Goal: Find specific page/section: Find specific page/section

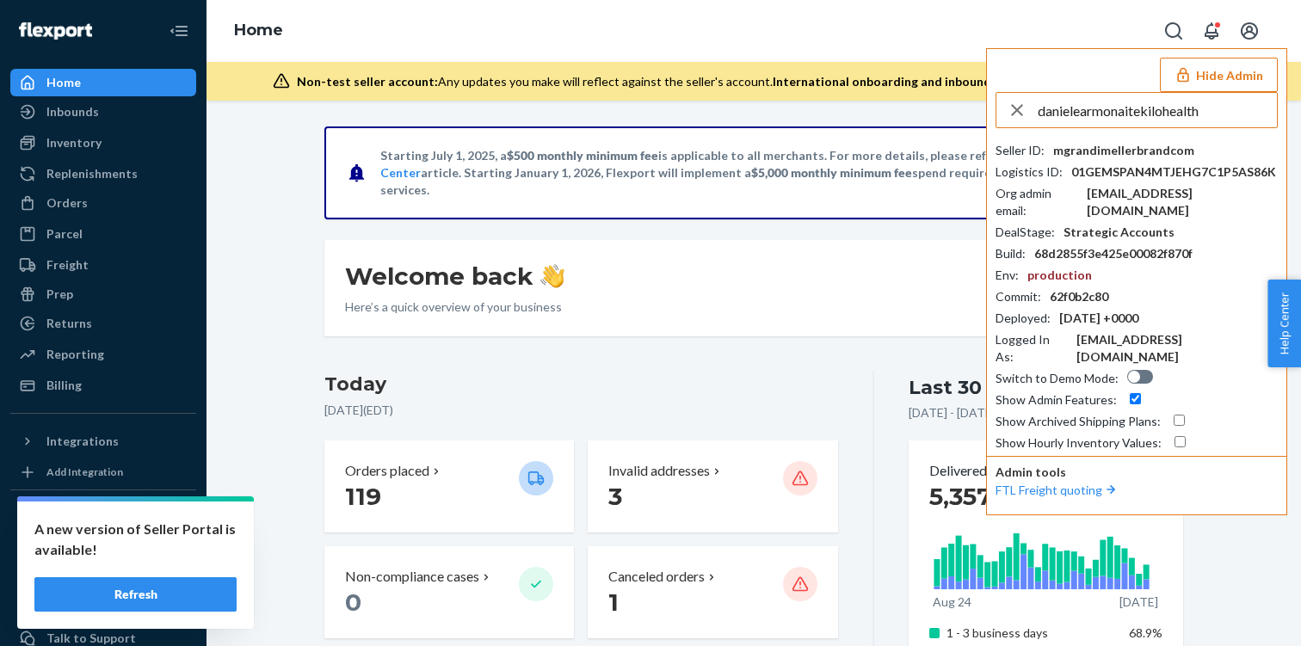
type input "danielearmonaitekilohealth"
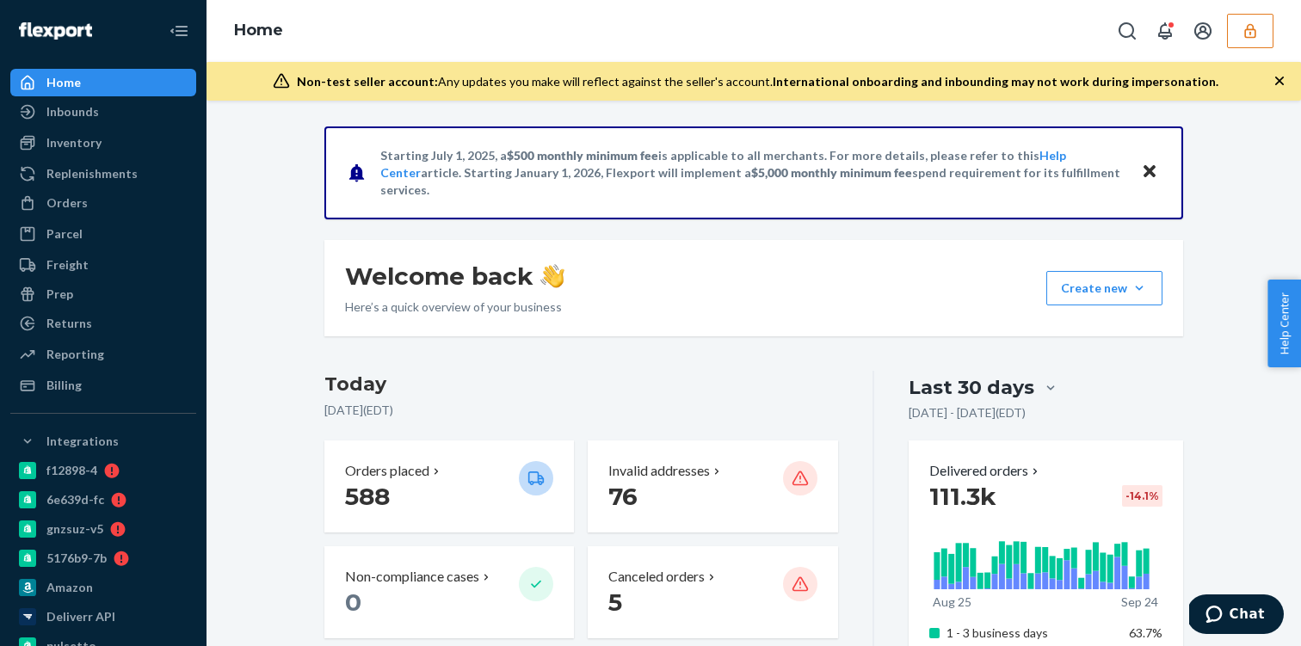
click at [1074, 95] on div "Non-test seller account: Any updates you make will reflect against the seller's…" at bounding box center [754, 81] width 1095 height 39
click at [1251, 33] on icon "button" at bounding box center [1249, 30] width 11 height 15
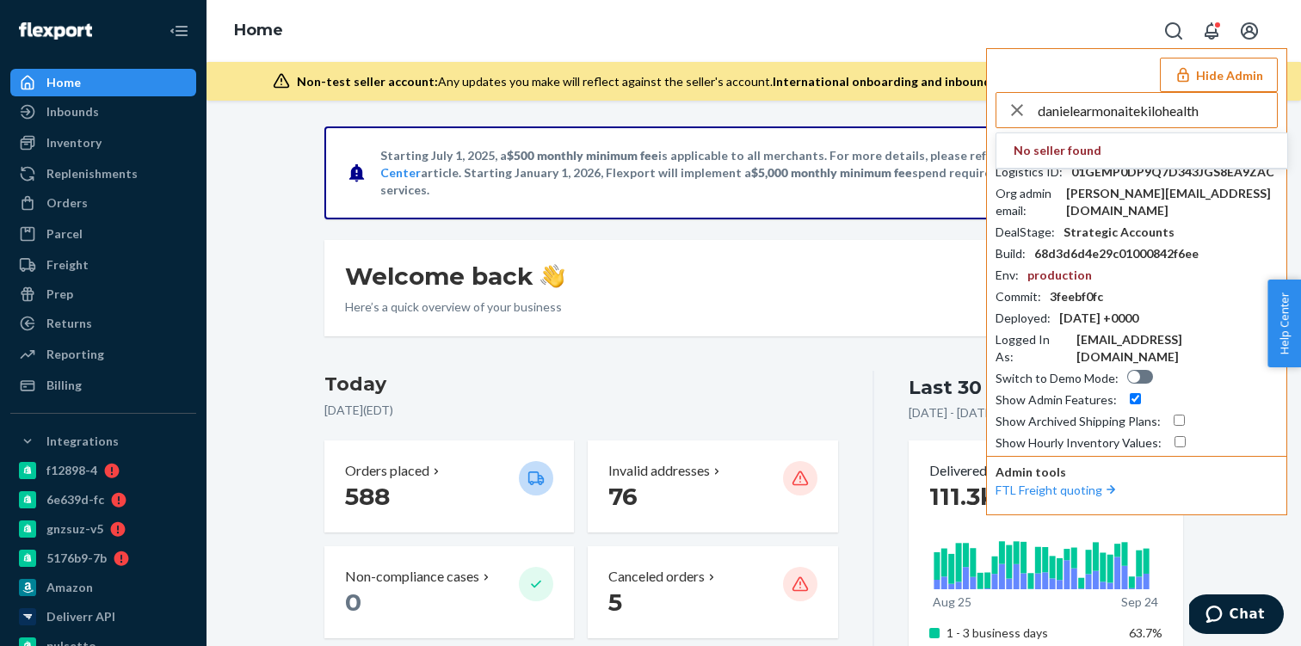
type input "danielearmonaitekilohealth"
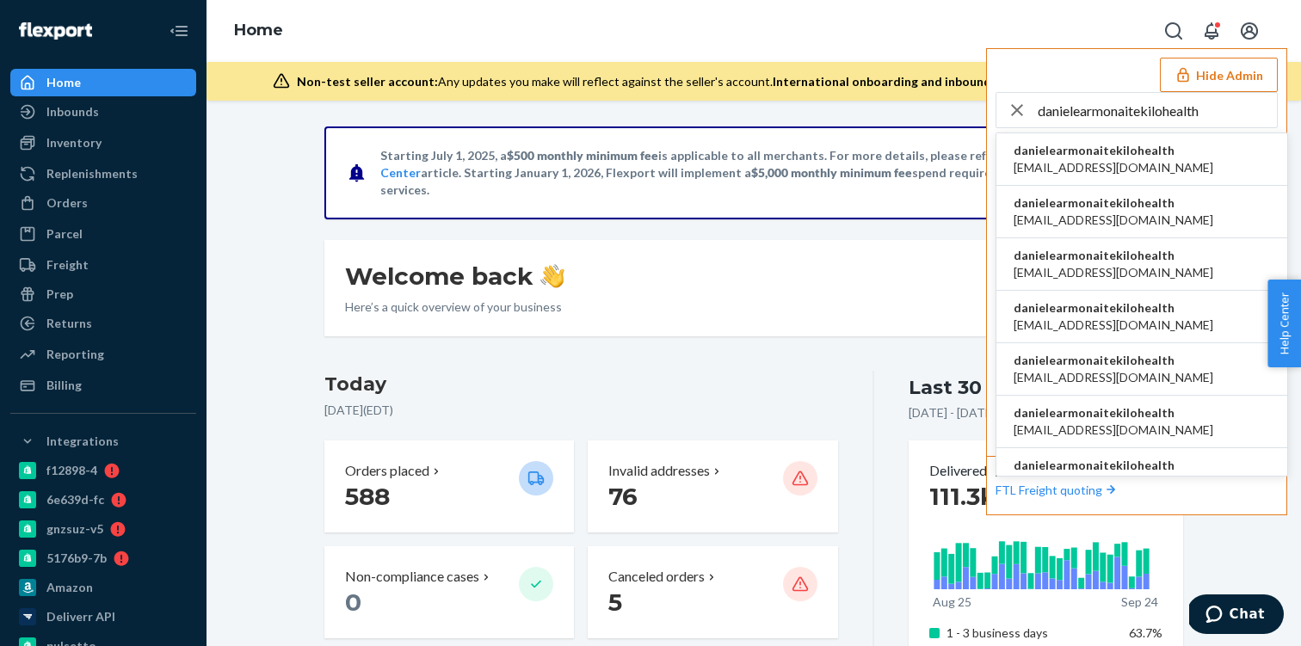
click at [968, 34] on div "Home Hide Admin danielearmonaitekilohealth danielearmonaitekilohealth ac.enriqu…" at bounding box center [754, 31] width 1095 height 62
click at [1232, 77] on button "Hide Admin" at bounding box center [1219, 75] width 118 height 34
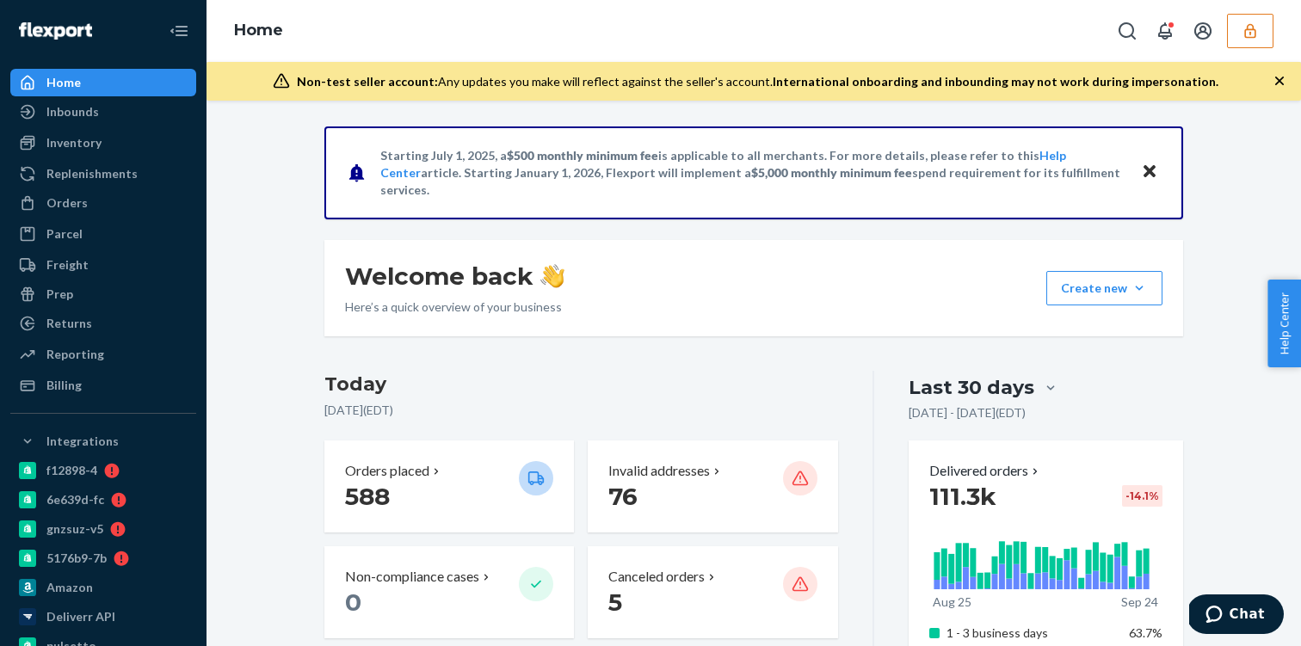
click at [1269, 27] on button "button" at bounding box center [1250, 31] width 46 height 34
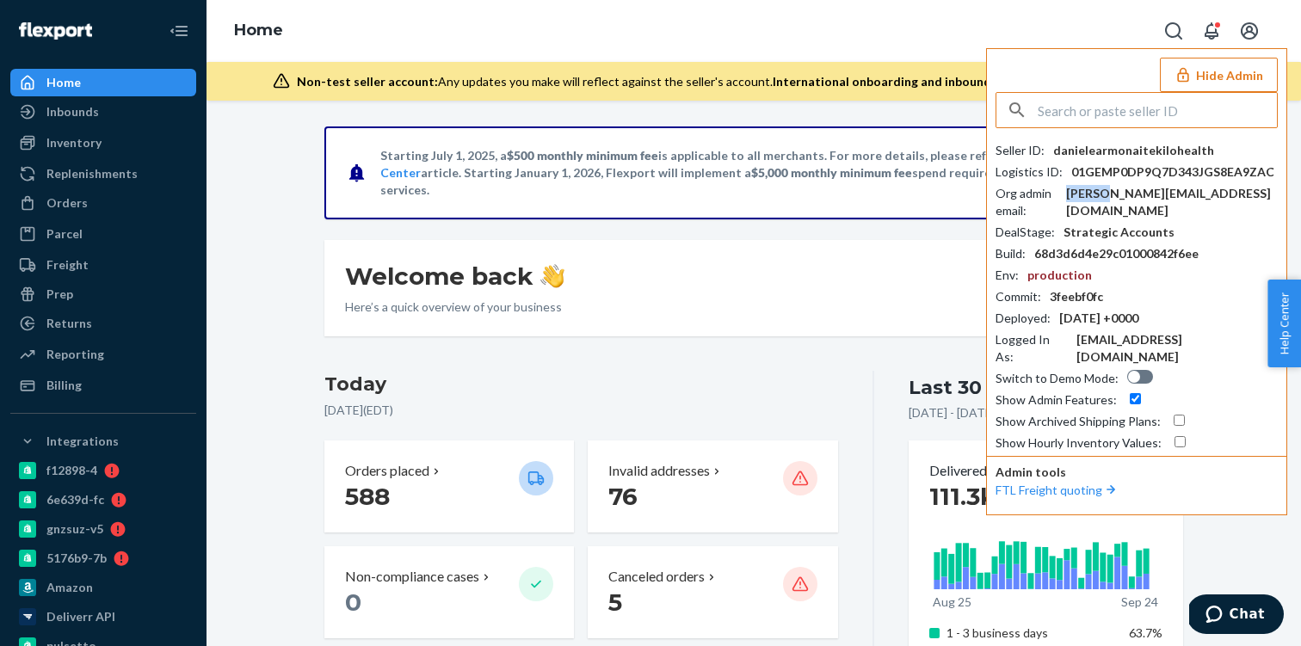
click at [1129, 194] on div "[PERSON_NAME][EMAIL_ADDRESS][DOMAIN_NAME]" at bounding box center [1172, 202] width 212 height 34
click at [1129, 194] on div "daniele.armonaite@kilo.health" at bounding box center [1172, 202] width 212 height 34
click at [1102, 117] on input "text" at bounding box center [1157, 110] width 239 height 34
paste input "onesupplementstoregmailcom"
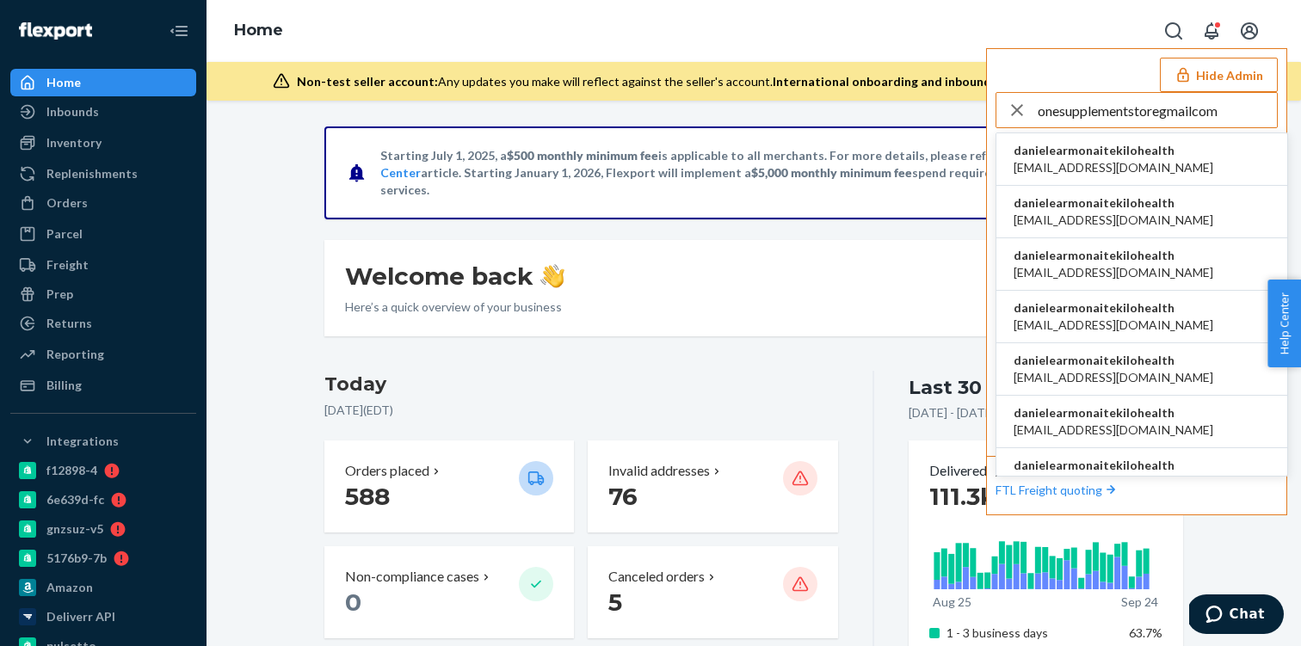
type input "onesupplementstoregmailcom"
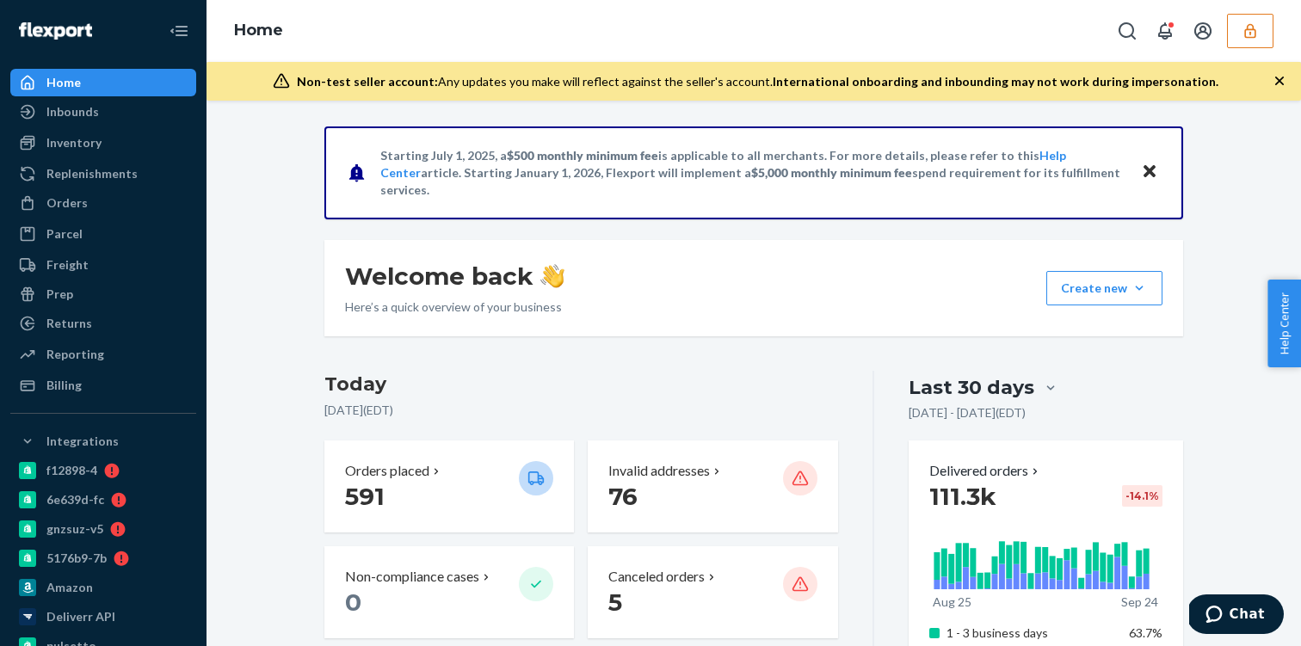
click at [1265, 34] on button "button" at bounding box center [1250, 31] width 46 height 34
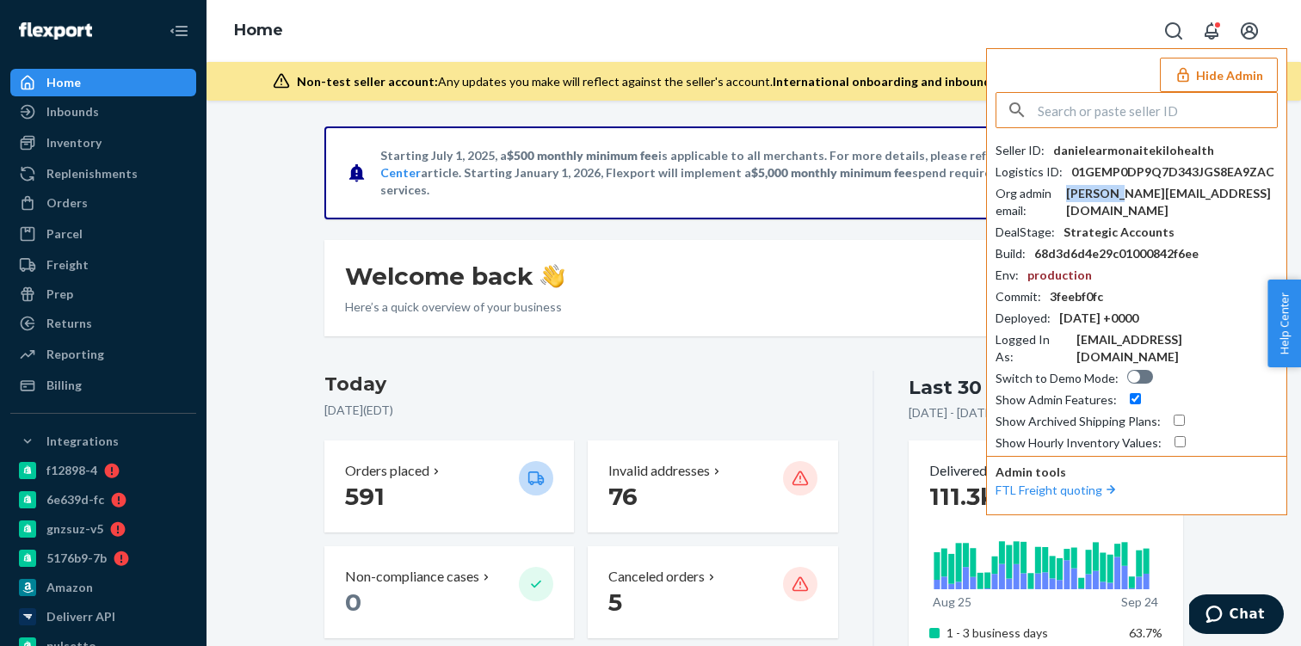
click at [1134, 188] on div "[PERSON_NAME][EMAIL_ADDRESS][DOMAIN_NAME]" at bounding box center [1172, 202] width 212 height 34
click at [1043, 119] on input "text" at bounding box center [1157, 110] width 239 height 34
paste input "jgosslingnordicnaturalscom"
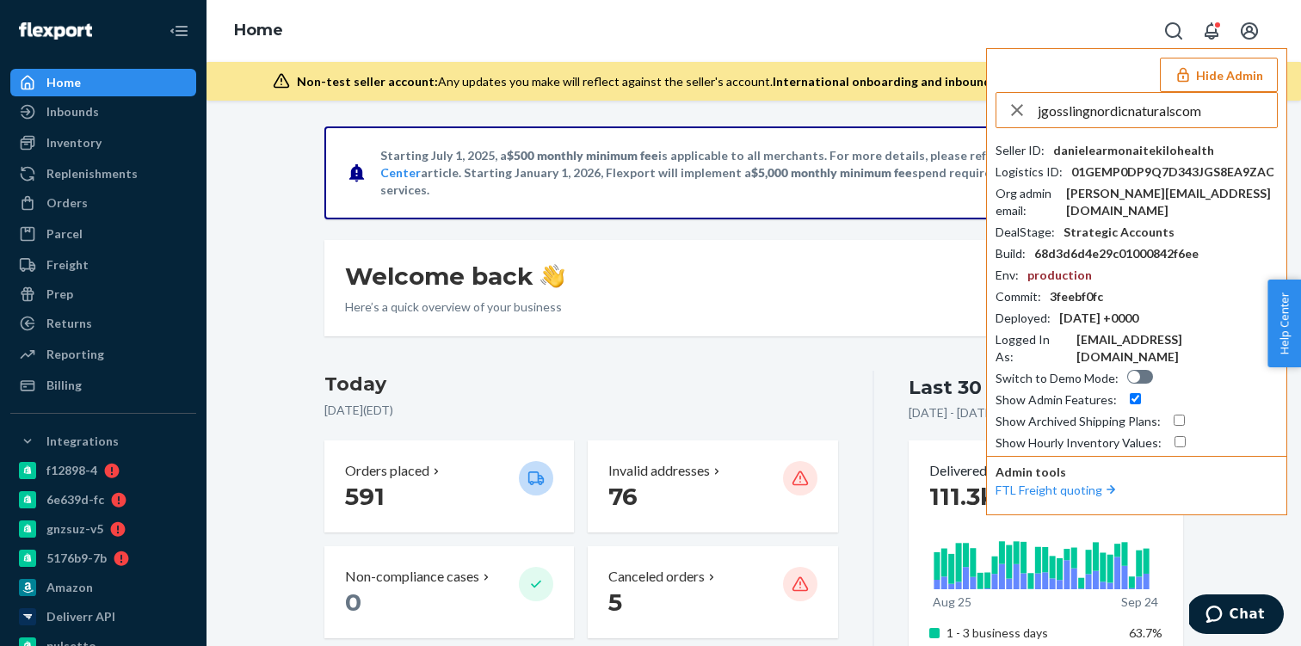
type input "jgosslingnordicnaturalscom"
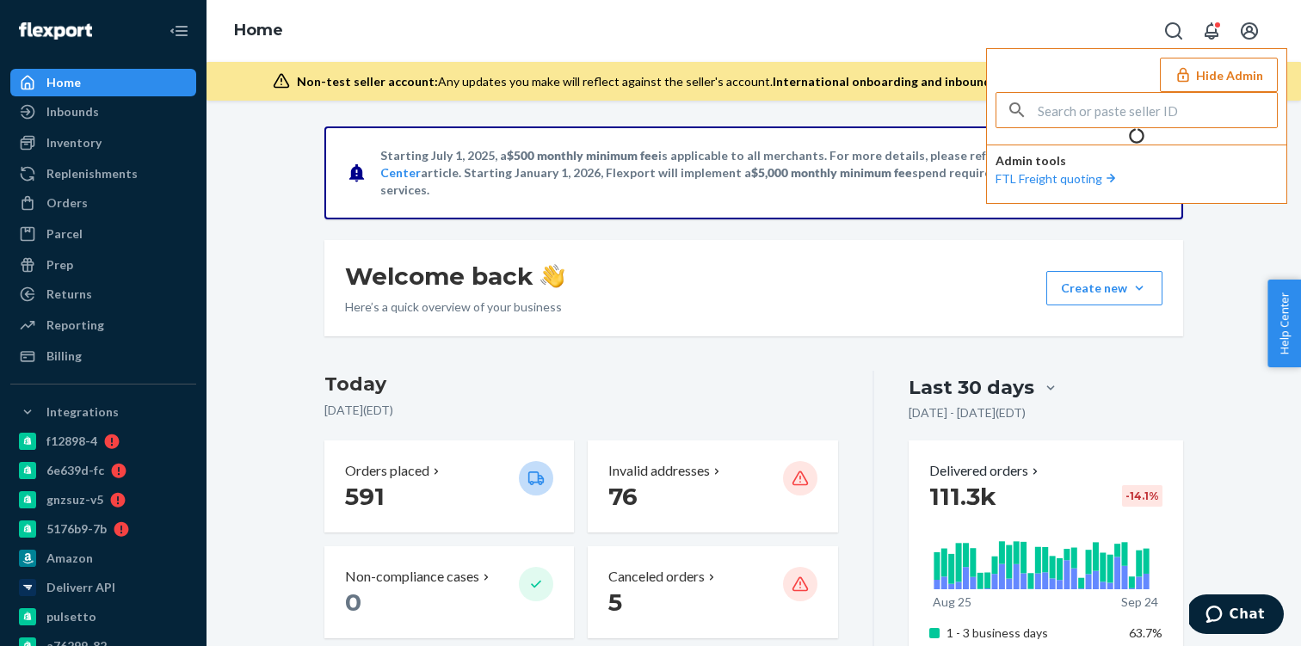
type input "jgosslingnordicnaturalscom"
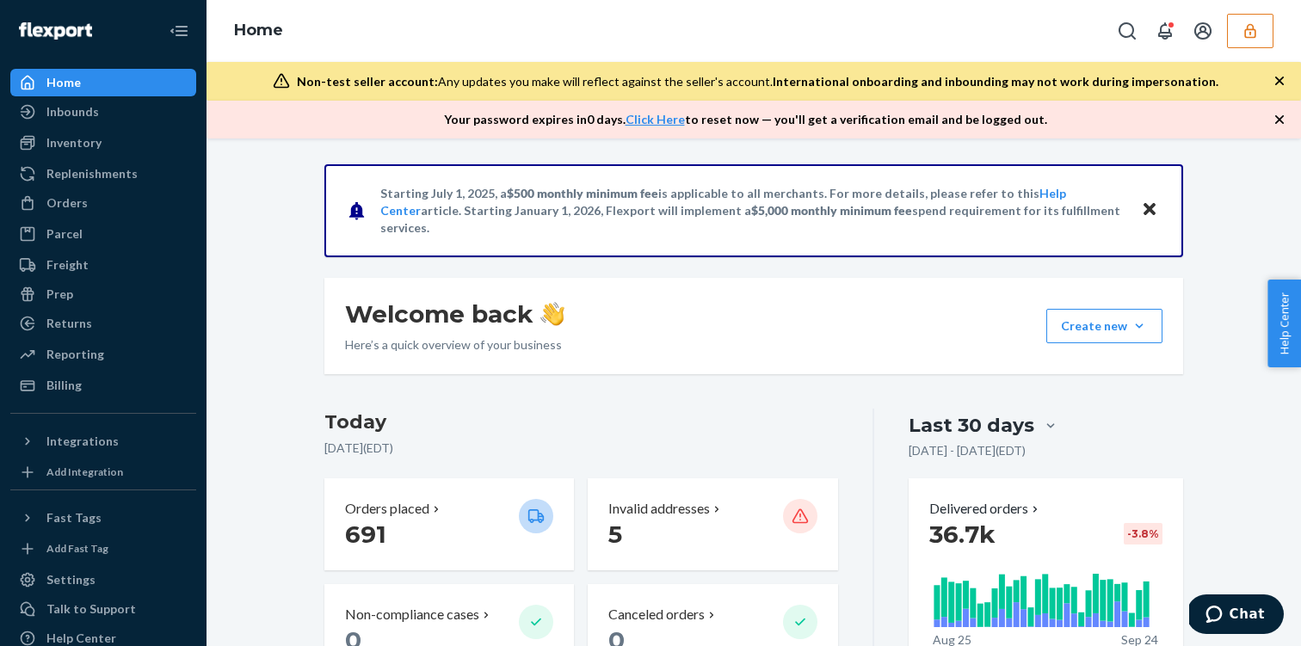
click at [1262, 34] on button "button" at bounding box center [1250, 31] width 46 height 34
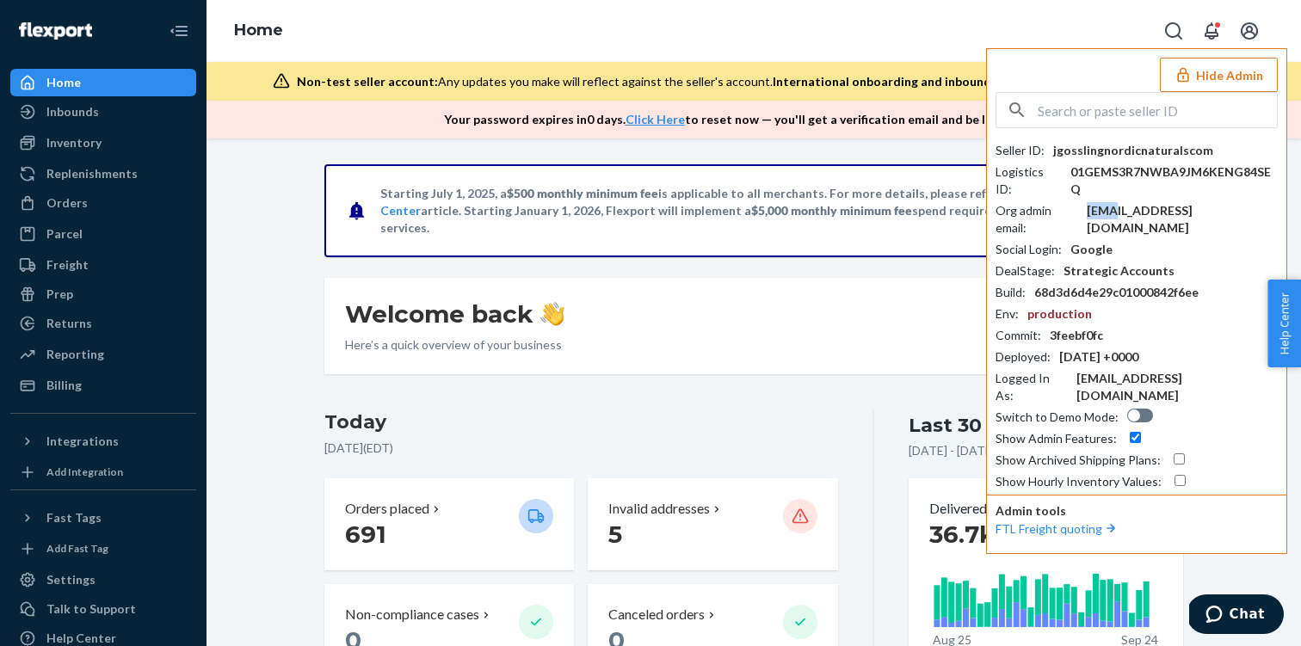
click at [1119, 202] on div "aluber@nordicnaturals.com" at bounding box center [1182, 219] width 191 height 34
click at [1083, 114] on input "text" at bounding box center [1157, 110] width 239 height 34
paste input "chenhaobernesscom"
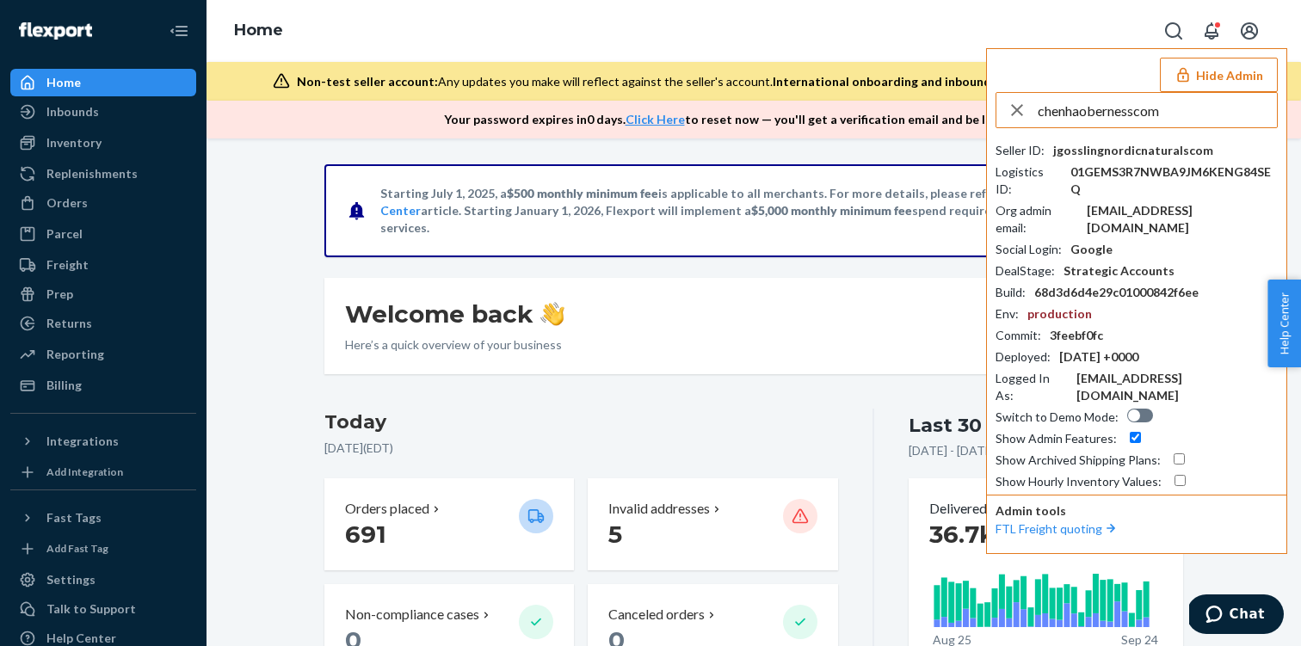
type input "chenhaobernesscom"
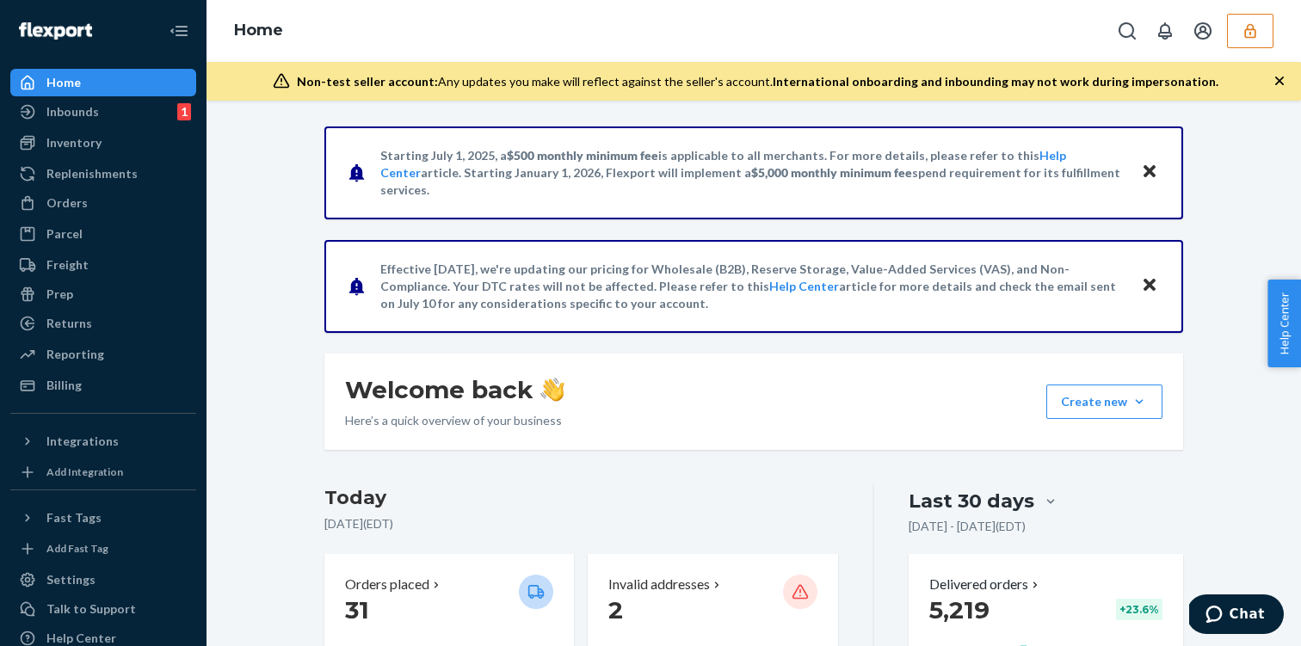
click at [1247, 30] on icon "button" at bounding box center [1250, 30] width 17 height 17
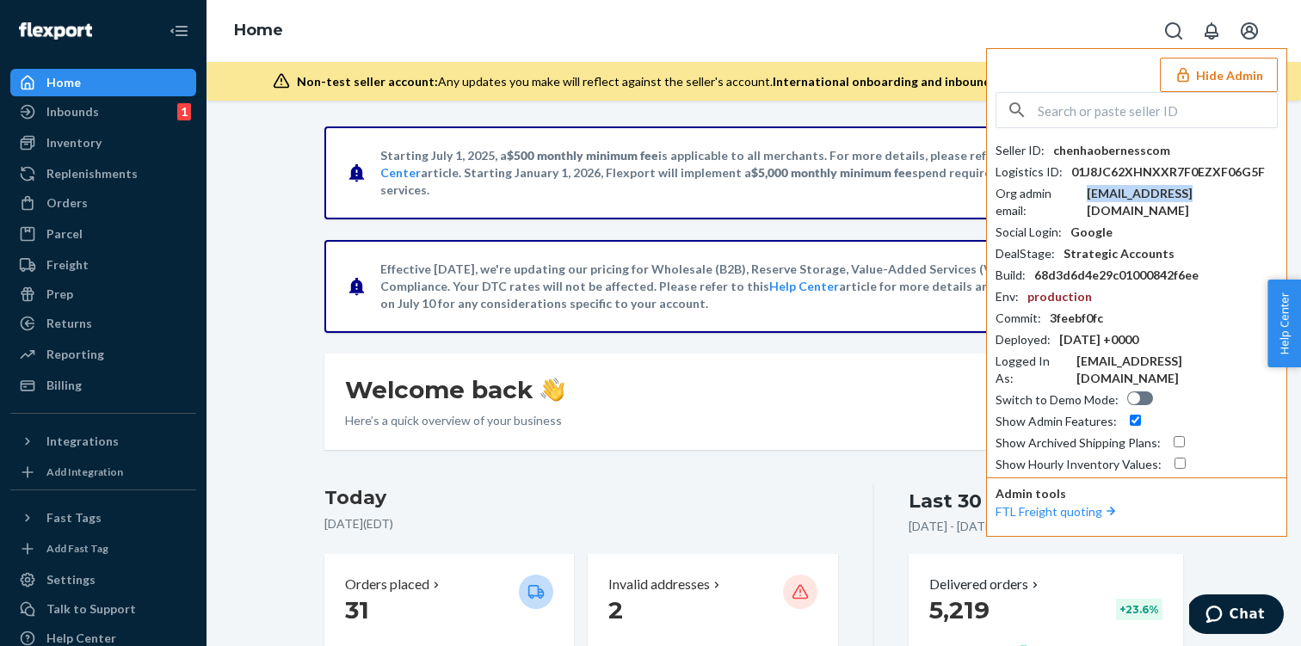
click at [1151, 193] on div "[EMAIL_ADDRESS][DOMAIN_NAME]" at bounding box center [1182, 202] width 191 height 34
copy div "[EMAIL_ADDRESS][DOMAIN_NAME]"
